Goal: Transaction & Acquisition: Purchase product/service

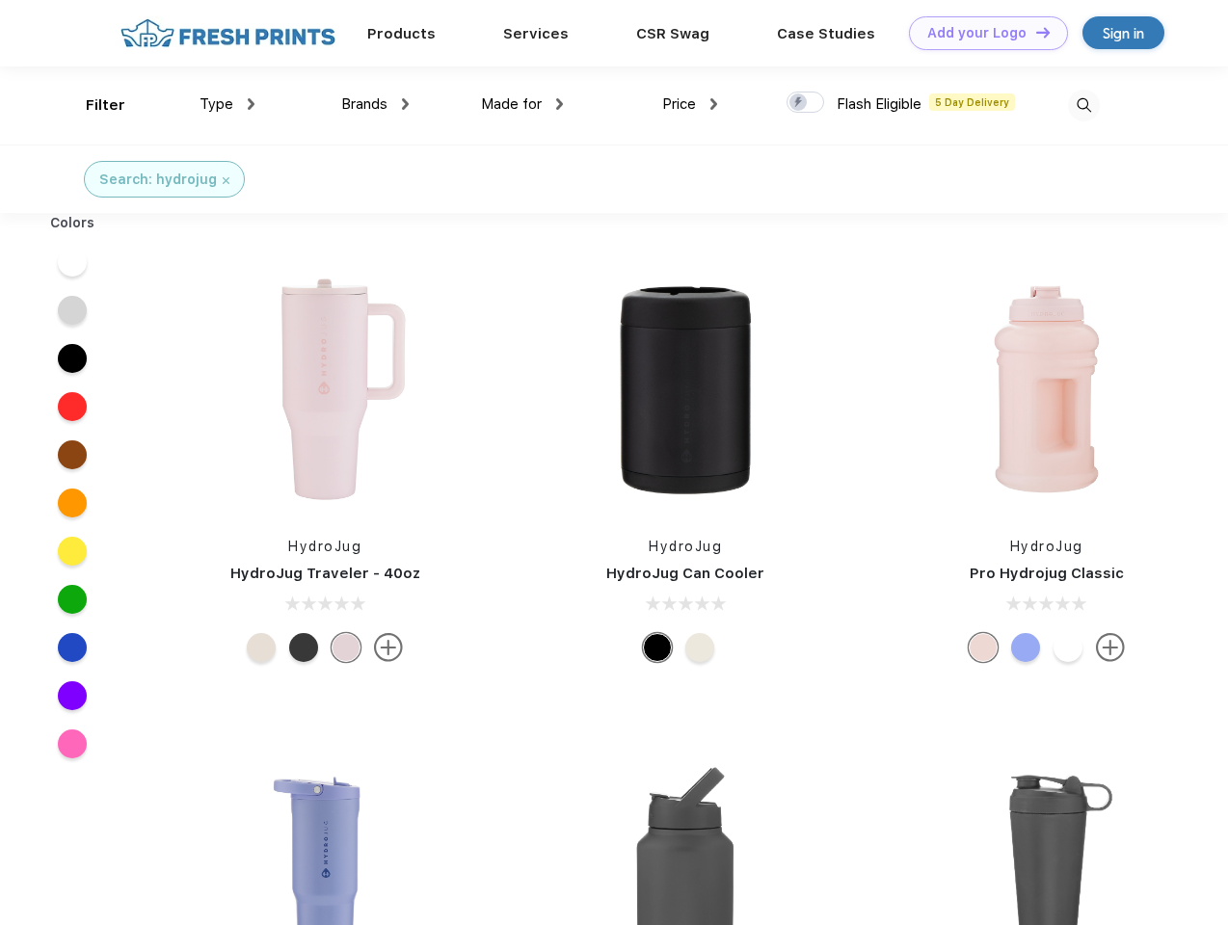
click at [981, 33] on link "Add your Logo Design Tool" at bounding box center [988, 33] width 159 height 34
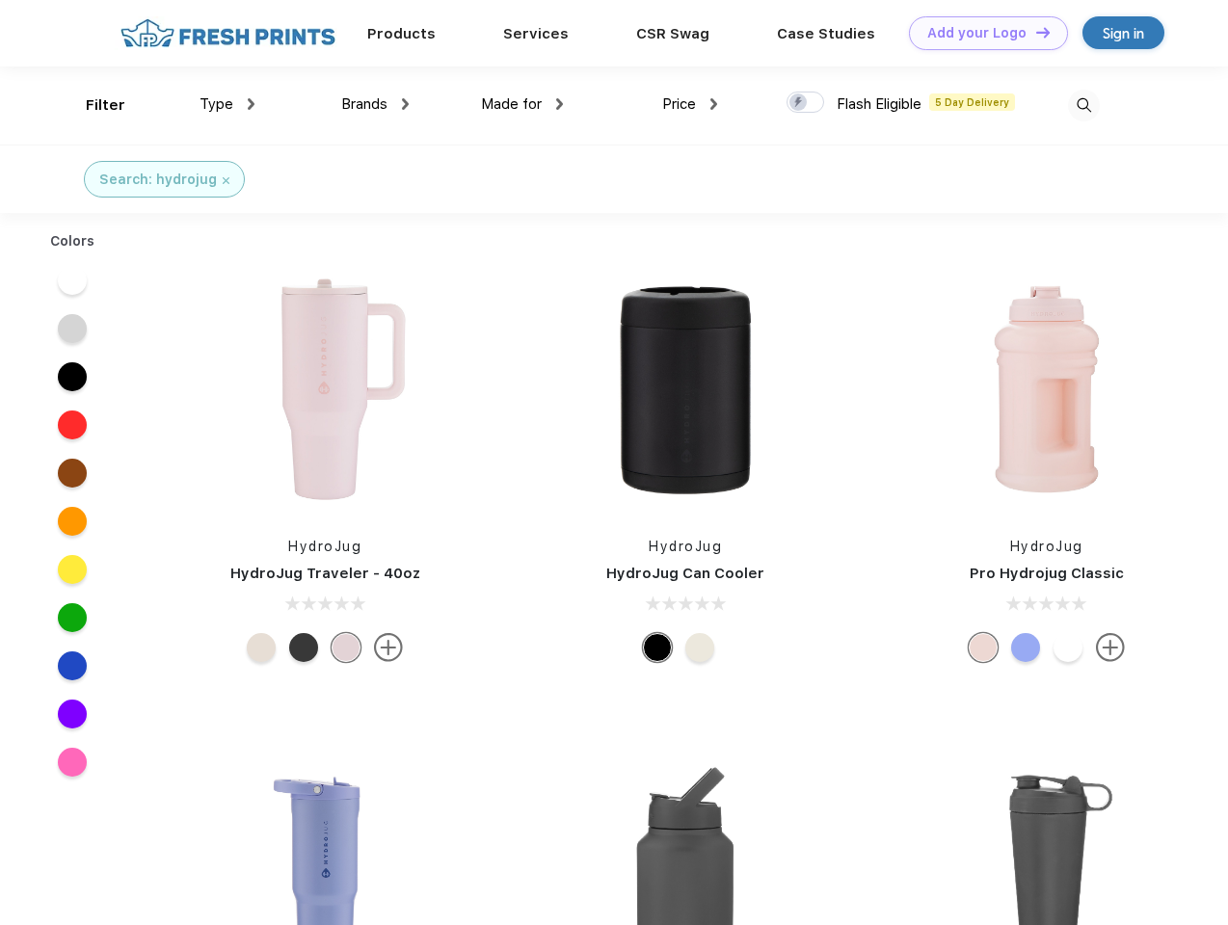
click at [0, 0] on div "Design Tool" at bounding box center [0, 0] width 0 height 0
click at [1034, 32] on link "Add your Logo Design Tool" at bounding box center [988, 33] width 159 height 34
click at [93, 105] on div "Filter" at bounding box center [106, 105] width 40 height 22
click at [227, 104] on span "Type" at bounding box center [217, 103] width 34 height 17
click at [375, 104] on span "Brands" at bounding box center [364, 103] width 46 height 17
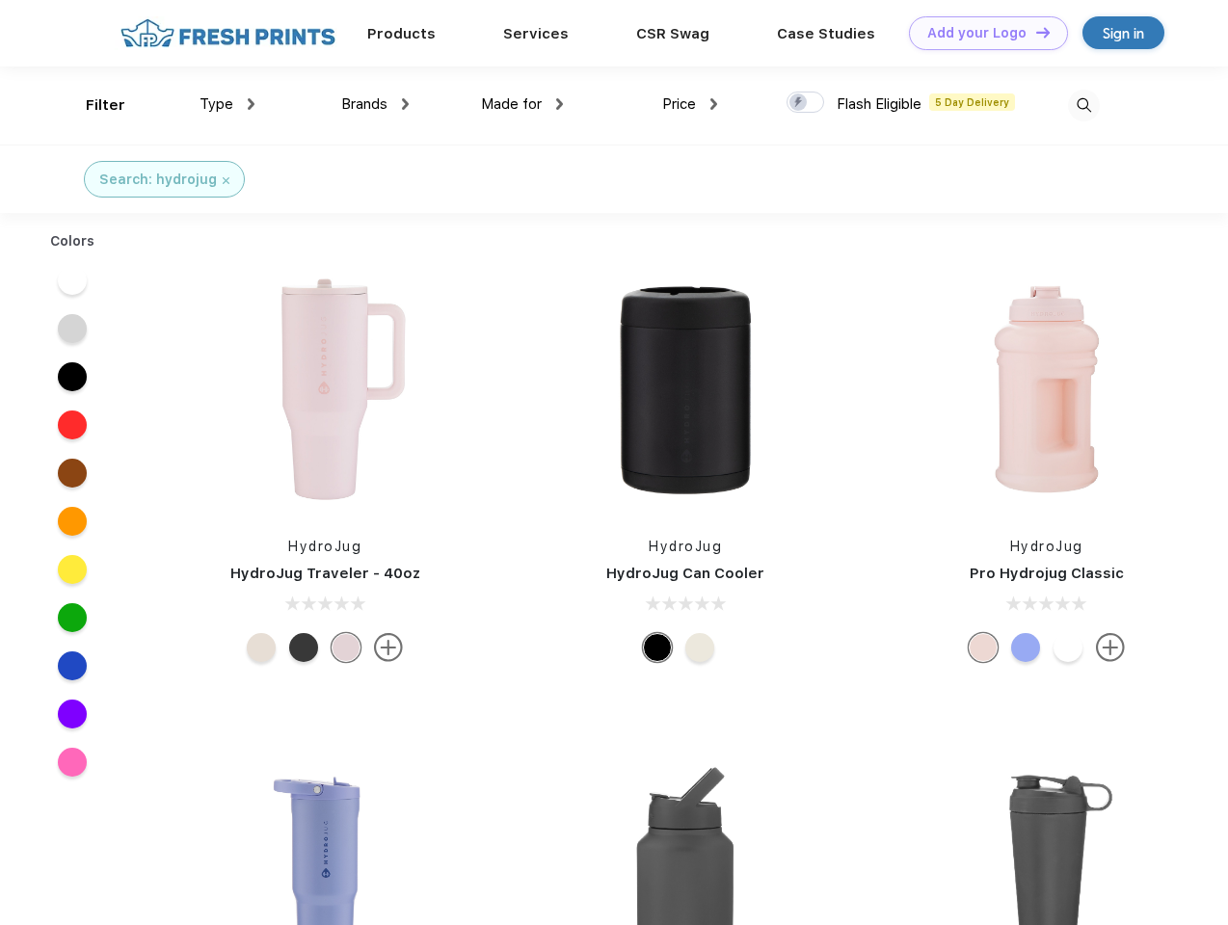
click at [522, 104] on span "Made for" at bounding box center [511, 103] width 61 height 17
click at [690, 104] on span "Price" at bounding box center [679, 103] width 34 height 17
click at [806, 103] on div at bounding box center [805, 102] width 38 height 21
click at [799, 103] on input "checkbox" at bounding box center [792, 97] width 13 height 13
click at [1083, 105] on img at bounding box center [1084, 106] width 32 height 32
